Goal: Find specific page/section: Find specific page/section

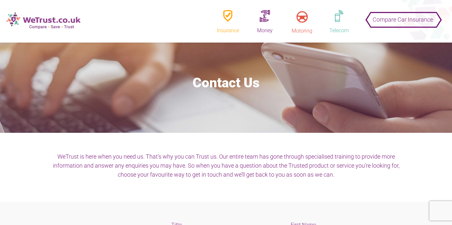
click at [48, 21] on img at bounding box center [43, 20] width 74 height 17
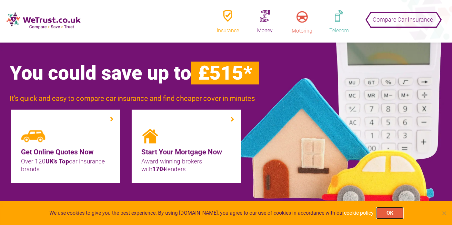
click at [393, 213] on button "OK" at bounding box center [390, 213] width 26 height 11
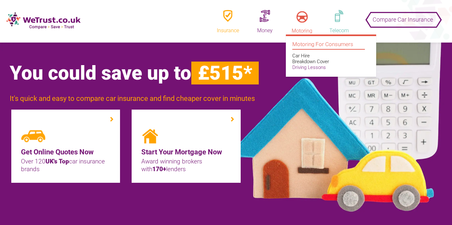
click at [303, 68] on link "Driving Lessons" at bounding box center [310, 68] width 34 height 6
